Goal: Task Accomplishment & Management: Complete application form

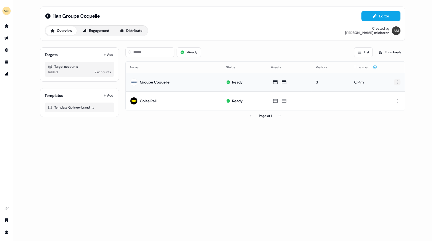
click at [397, 81] on html "For the best experience switch devices to a bigger screen. Go to [DOMAIN_NAME] …" at bounding box center [216, 120] width 432 height 241
click at [45, 13] on html "For the best experience switch devices to a bigger screen. Go to [DOMAIN_NAME] …" at bounding box center [216, 120] width 432 height 241
click at [48, 15] on icon at bounding box center [47, 15] width 5 height 5
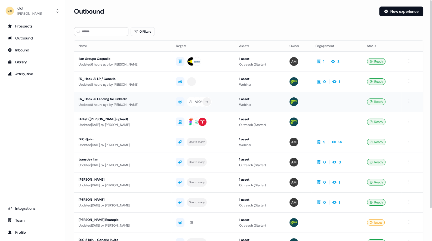
click at [146, 101] on div "FR_Hook AI Landing for Linkedin" at bounding box center [123, 98] width 88 height 5
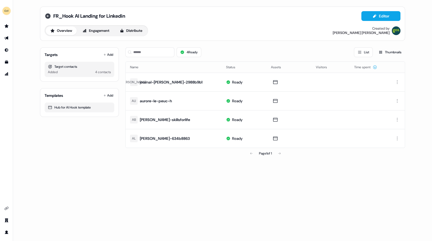
click at [48, 16] on icon at bounding box center [48, 16] width 7 height 7
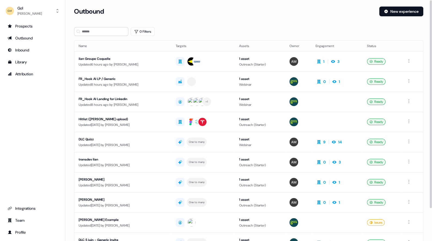
click at [129, 62] on div "Updated 6 hours ago by [PERSON_NAME]" at bounding box center [123, 64] width 88 height 5
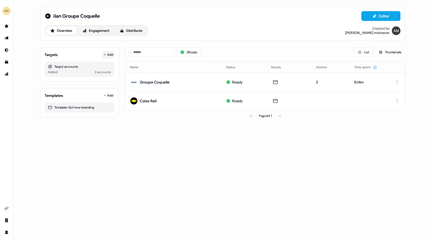
click at [108, 56] on button "Add" at bounding box center [108, 55] width 12 height 8
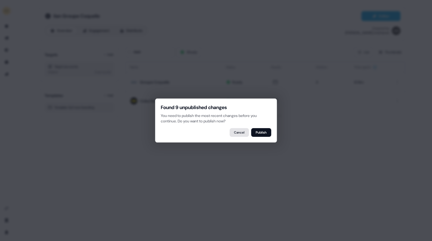
click at [236, 132] on button "Cancel" at bounding box center [239, 132] width 19 height 9
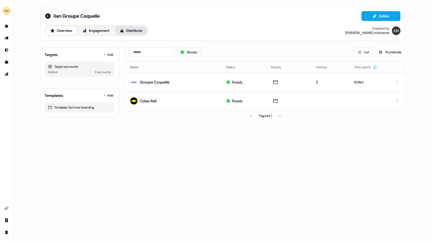
click at [138, 30] on button "Distribute" at bounding box center [131, 30] width 32 height 9
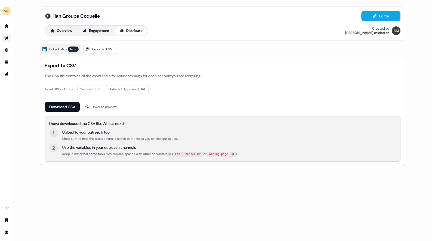
click at [45, 15] on icon at bounding box center [48, 16] width 7 height 7
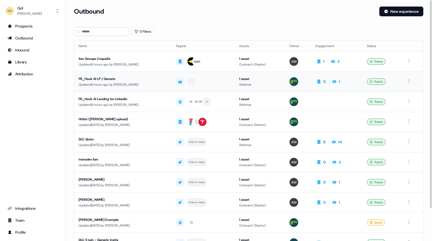
click at [113, 81] on div "FR_Hook AI LP / Generic" at bounding box center [123, 78] width 88 height 5
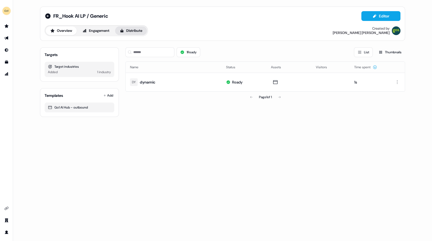
click at [135, 27] on button "Distribute" at bounding box center [131, 30] width 32 height 9
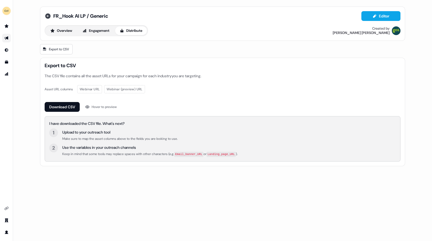
click at [48, 16] on icon at bounding box center [48, 16] width 7 height 7
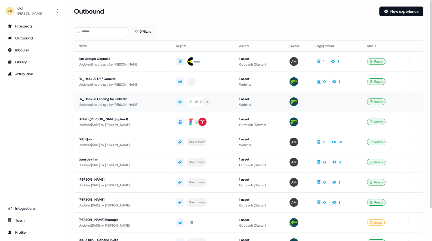
click at [144, 102] on div "Updated 8 hours ago by [PERSON_NAME]" at bounding box center [123, 104] width 88 height 5
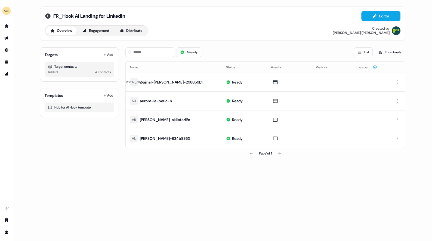
click at [47, 16] on icon at bounding box center [48, 16] width 7 height 7
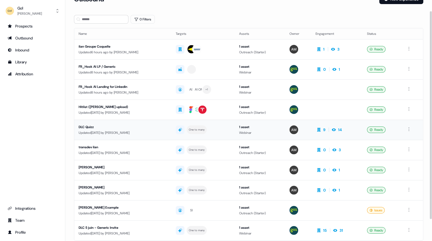
scroll to position [13, 0]
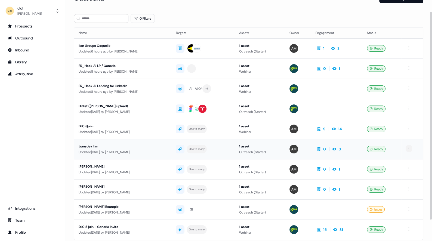
click at [410, 147] on html "For the best experience switch devices to a bigger screen. Go to [DOMAIN_NAME] …" at bounding box center [216, 120] width 432 height 241
click at [424, 136] on html "For the best experience switch devices to a bigger screen. Go to [DOMAIN_NAME] …" at bounding box center [216, 120] width 432 height 241
click at [409, 168] on html "For the best experience switch devices to a bigger screen. Go to [DOMAIN_NAME] …" at bounding box center [216, 120] width 432 height 241
click at [400, 186] on span "Delete" at bounding box center [401, 186] width 10 height 4
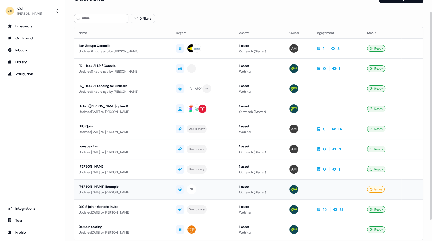
click at [143, 184] on div "[PERSON_NAME] Example" at bounding box center [123, 186] width 88 height 5
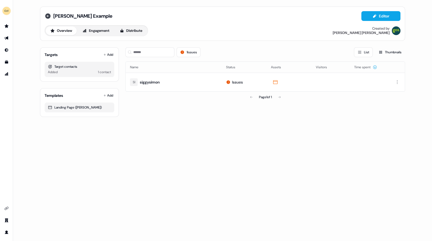
click at [48, 13] on icon at bounding box center [47, 15] width 5 height 5
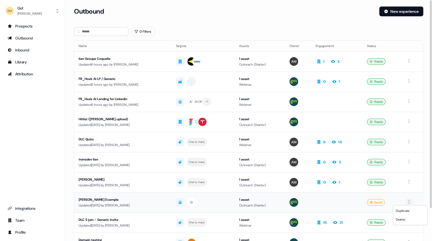
click at [411, 200] on html "For the best experience switch devices to a bigger screen. Go to [DOMAIN_NAME] …" at bounding box center [216, 120] width 432 height 241
click at [402, 216] on div "Delete" at bounding box center [410, 219] width 32 height 9
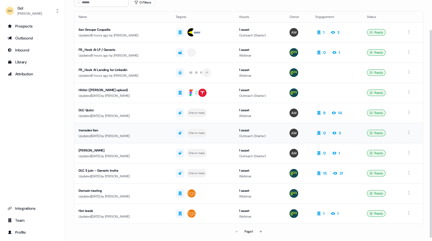
scroll to position [38, 0]
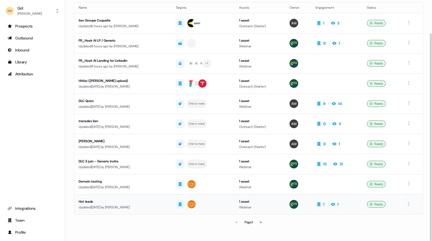
click at [160, 199] on div "Hot leads" at bounding box center [123, 201] width 88 height 5
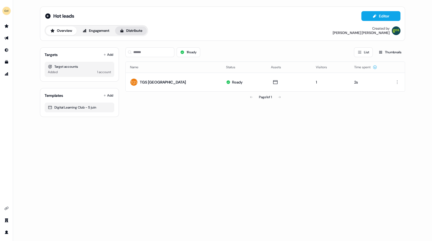
click at [135, 31] on button "Distribute" at bounding box center [131, 30] width 32 height 9
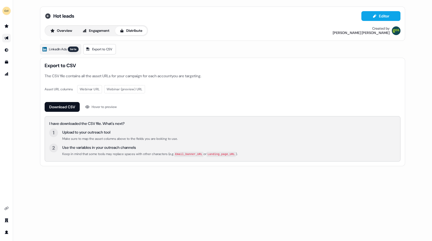
click at [45, 14] on icon at bounding box center [48, 16] width 7 height 7
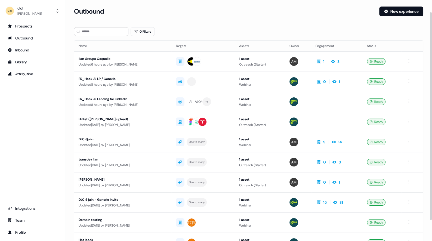
scroll to position [38, 0]
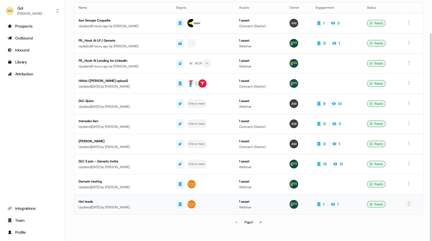
click at [410, 201] on html "For the best experience switch devices to a bigger screen. Go to [DOMAIN_NAME] …" at bounding box center [216, 120] width 432 height 241
click at [404, 220] on span "Delete" at bounding box center [401, 221] width 10 height 4
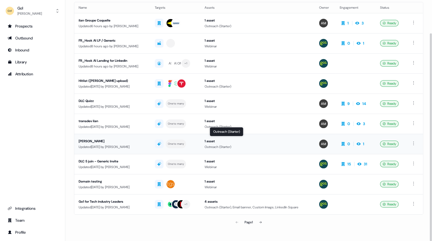
scroll to position [0, 0]
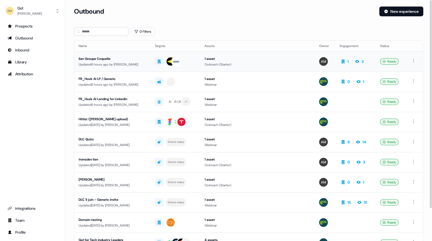
click at [113, 61] on div "ilan Groupe Coquelle" at bounding box center [112, 58] width 67 height 5
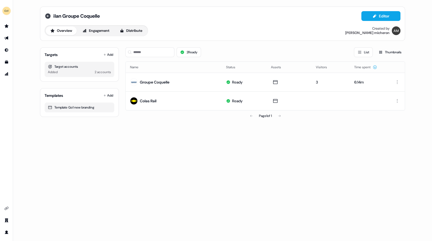
click at [47, 16] on icon at bounding box center [48, 16] width 7 height 7
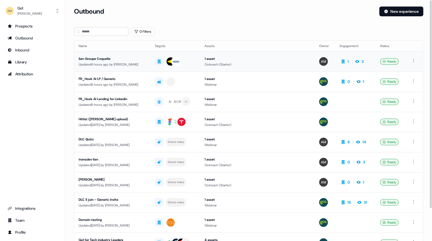
click at [110, 58] on div "ilan Groupe Coquelle" at bounding box center [112, 58] width 67 height 5
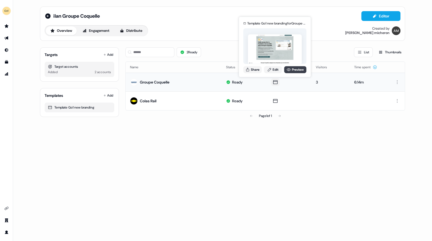
click at [294, 70] on link "Preview" at bounding box center [295, 69] width 22 height 7
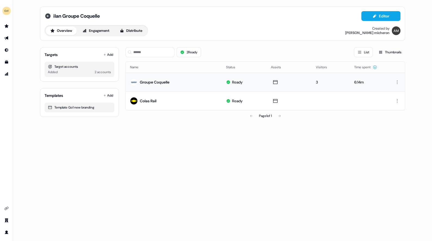
click at [48, 14] on icon at bounding box center [47, 15] width 5 height 5
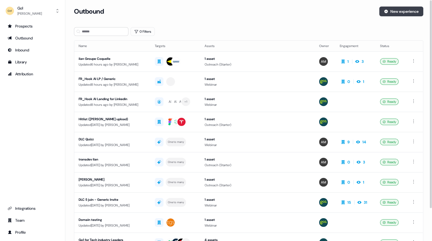
click at [407, 9] on button "New experience" at bounding box center [401, 12] width 44 height 10
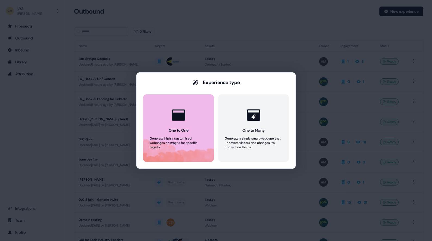
click at [173, 119] on icon at bounding box center [178, 114] width 13 height 11
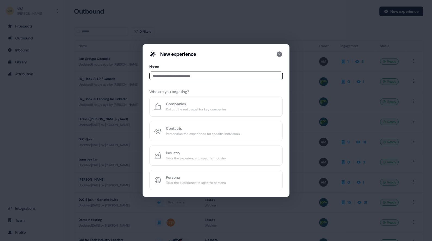
click at [181, 103] on div "New experience Name Who are you targeting? Companies Roll out the red carpet fo…" at bounding box center [215, 120] width 133 height 139
click at [183, 76] on input at bounding box center [215, 76] width 133 height 9
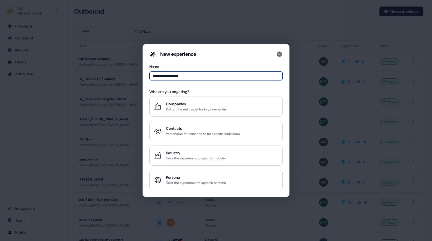
type input "**********"
click at [216, 108] on div "Roll out the red carpet for key companies" at bounding box center [196, 109] width 61 height 5
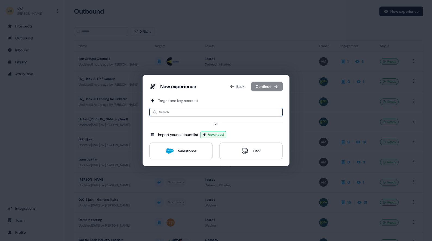
click at [201, 111] on input at bounding box center [215, 112] width 133 height 9
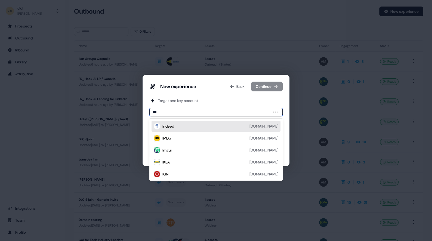
type input "****"
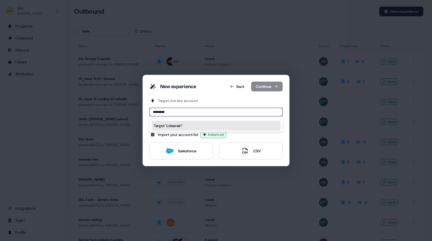
type input "********"
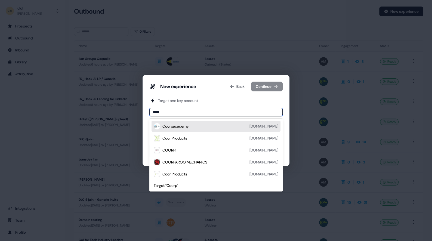
type input "******"
click at [176, 127] on div "Coorpacademy" at bounding box center [175, 126] width 26 height 5
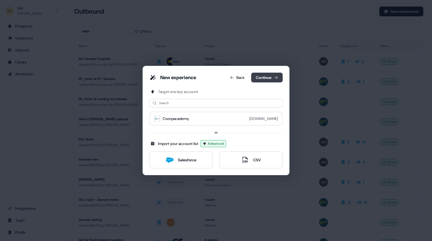
click at [264, 77] on button "Continue" at bounding box center [267, 78] width 32 height 10
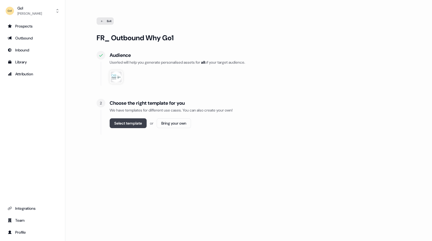
click at [129, 124] on button "Select template" at bounding box center [128, 123] width 37 height 10
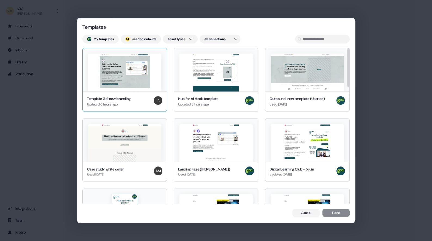
click at [130, 74] on img at bounding box center [124, 72] width 73 height 38
click at [336, 213] on button "Done" at bounding box center [335, 214] width 27 height 8
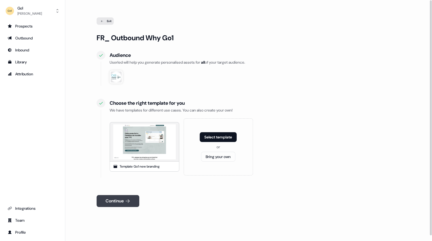
click at [114, 201] on button "Continue" at bounding box center [118, 201] width 43 height 12
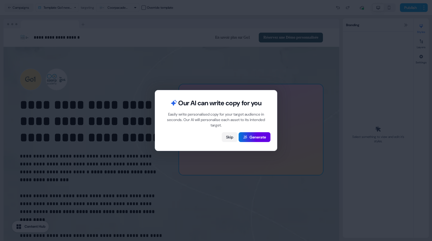
click at [228, 134] on button "Skip" at bounding box center [230, 137] width 16 height 10
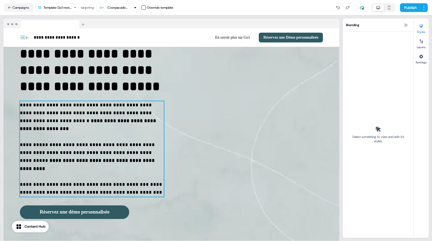
scroll to position [53, 0]
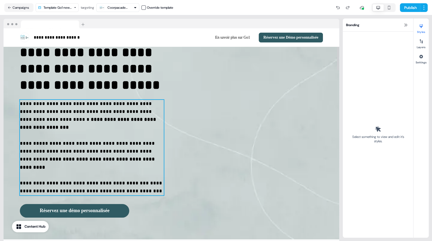
click at [90, 118] on strong "**********" at bounding box center [89, 123] width 138 height 13
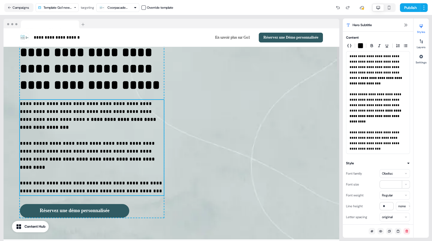
click at [90, 118] on strong "**********" at bounding box center [89, 123] width 138 height 13
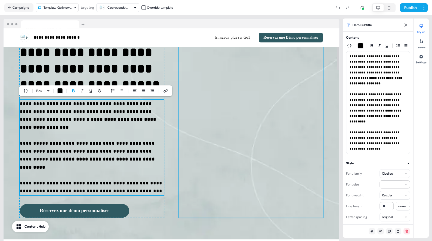
click at [204, 172] on div "To pick up a draggable item, press the space bar. While dragging, use the arrow…" at bounding box center [251, 117] width 144 height 202
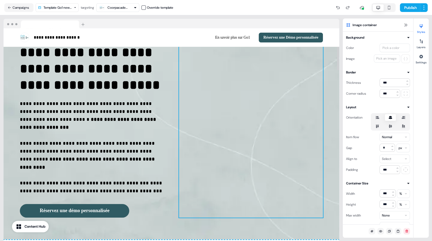
scroll to position [69, 0]
